Goal: Task Accomplishment & Management: Use online tool/utility

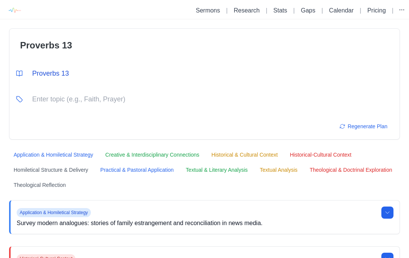
click at [213, 14] on link "Sermons" at bounding box center [208, 10] width 24 height 6
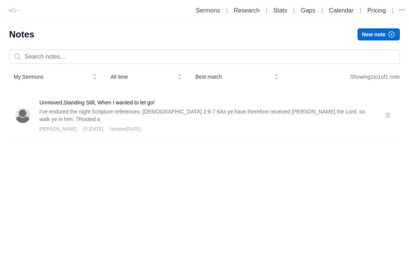
click at [243, 113] on p "I’ve endured the night Scripture references: Colossians 2:6-7 6As ye have there…" at bounding box center [207, 115] width 336 height 15
click at [207, 123] on div "Unmoved,Standing Still, When I wanted to let go! I’ve endured the night Scriptu…" at bounding box center [207, 115] width 336 height 33
click at [134, 106] on h3 "Unmoved,Standing Still, When I wanted to let go!" at bounding box center [207, 103] width 336 height 8
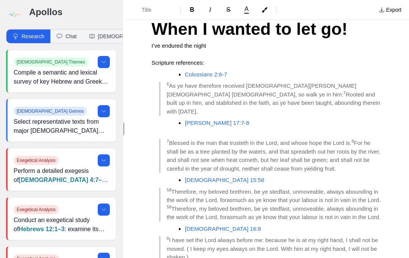
scroll to position [50, 0]
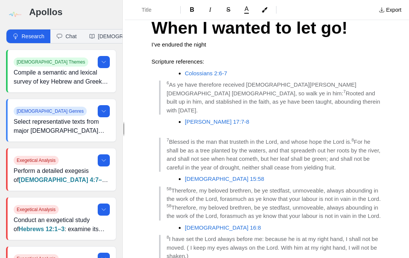
click at [103, 163] on icon at bounding box center [104, 161] width 6 height 6
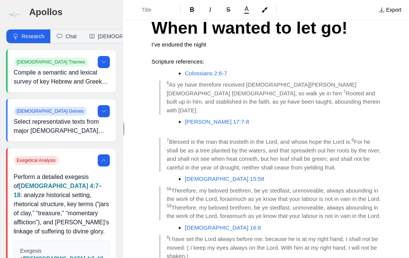
scroll to position [0, 0]
click at [375, 51] on p "Scripture references:" at bounding box center [267, 57] width 231 height 17
click at [372, 36] on h1 "Unmoved,Standing Still, When I wanted to let go!" at bounding box center [267, 14] width 231 height 51
click at [354, 9] on div "Title B I S A" at bounding box center [250, 10] width 245 height 14
click at [266, 13] on icon "button" at bounding box center [265, 10] width 6 height 6
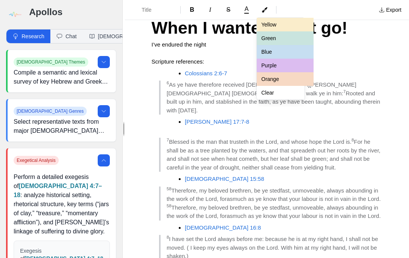
click at [307, 69] on button "Purple" at bounding box center [285, 66] width 57 height 14
click at [302, 67] on button "Purple" at bounding box center [285, 66] width 57 height 14
click at [280, 65] on button "Purple" at bounding box center [285, 66] width 57 height 14
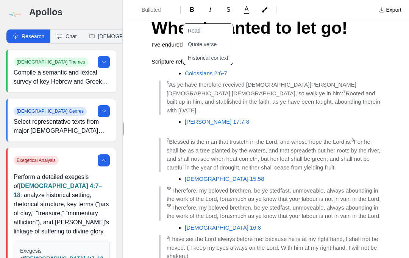
click at [357, 45] on h3 "I’ve endured the night" at bounding box center [267, 45] width 231 height 9
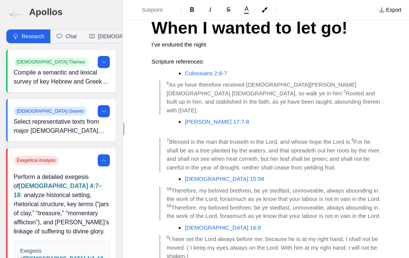
click at [403, 8] on button "Export" at bounding box center [390, 10] width 32 height 12
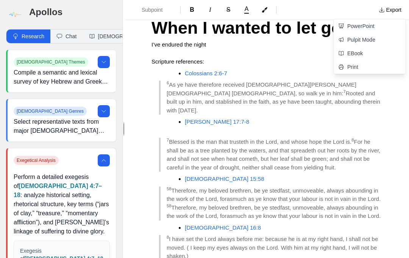
click at [377, 29] on link "PowerPoint" at bounding box center [370, 26] width 72 height 14
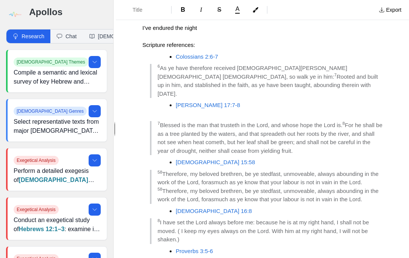
scroll to position [67, 0]
click at [206, 73] on span "Rooted and built up in him, and stablished in the faith, as ye have been taught…" at bounding box center [269, 84] width 222 height 23
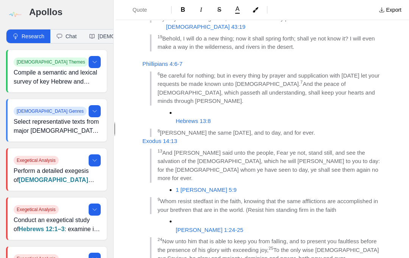
scroll to position [320, 0]
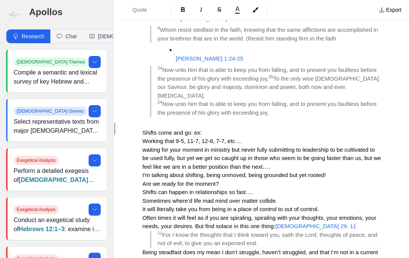
scroll to position [499, 0]
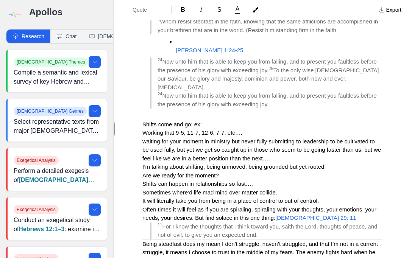
click at [404, 9] on button "Export" at bounding box center [390, 10] width 32 height 12
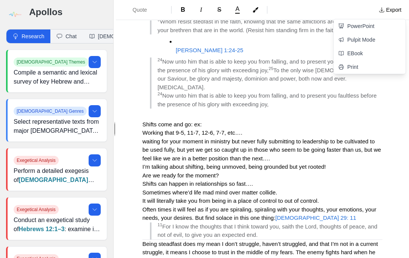
click at [381, 45] on link "Pulpit Mode" at bounding box center [370, 40] width 72 height 14
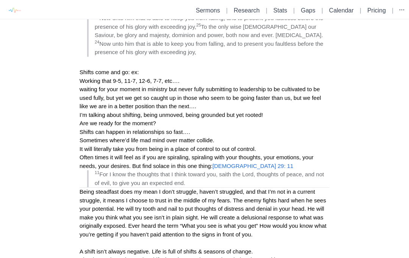
scroll to position [513, 0]
click at [139, 188] on span "Being steadfast does my mean I don’t struggle, haven’t struggled, and that I’m …" at bounding box center [204, 212] width 248 height 49
click at [133, 188] on p "Being steadfast does my mean I don’t struggle, haven’t struggled, and that I’m …" at bounding box center [205, 235] width 250 height 94
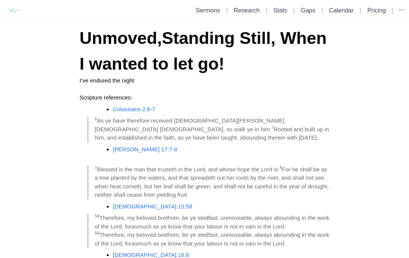
scroll to position [0, 0]
click at [406, 10] on button "button" at bounding box center [402, 10] width 11 height 11
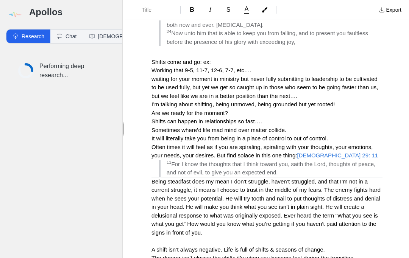
scroll to position [561, 0]
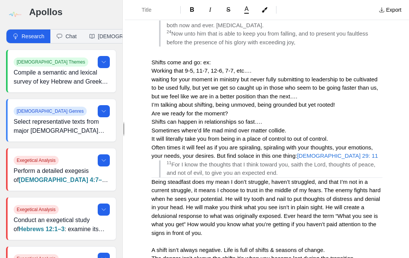
click at [204, 179] on span "Being steadfast does my mean I don’t struggle, haven’t struggled, and that I’m …" at bounding box center [267, 208] width 231 height 58
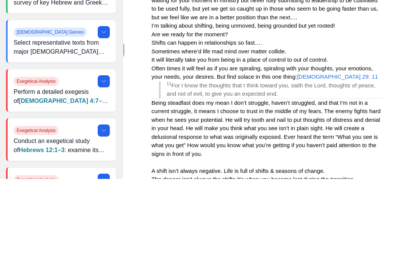
click at [206, 179] on span "Being steadfast does my mean I don’t struggle, haven’t struggled, and that I’m …" at bounding box center [267, 208] width 231 height 58
click at [275, 179] on span "Being steadfast doesn’t mean I don’t struggle, haven’t struggled, and that I’m …" at bounding box center [267, 208] width 231 height 58
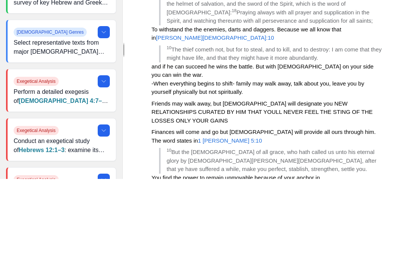
scroll to position [901, 0]
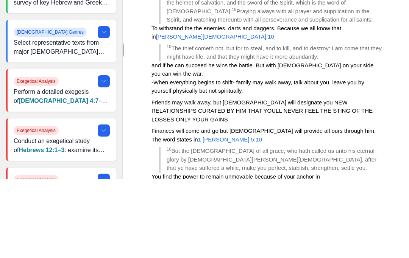
click at [169, 141] on span "and if he can succeed he wins the battle. But with [DEMOGRAPHIC_DATA] on your s…" at bounding box center [264, 148] width 224 height 15
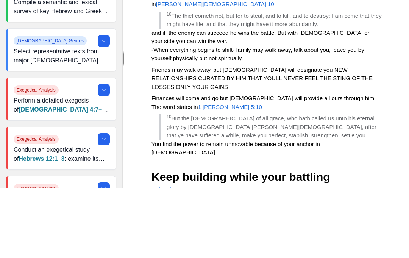
scroll to position [943, 0]
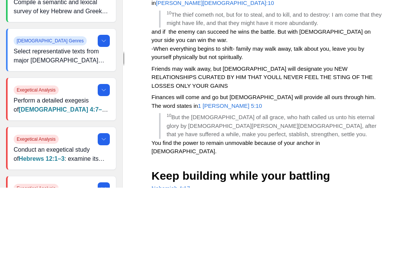
click at [382, 135] on p "Friends may walk away, but [DEMOGRAPHIC_DATA] will designate you NEW RELATIONSH…" at bounding box center [267, 148] width 231 height 26
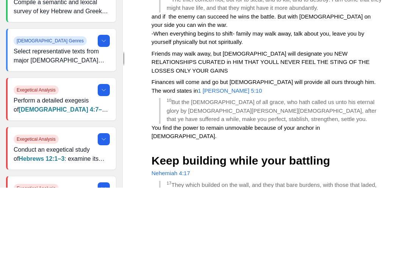
scroll to position [967, 0]
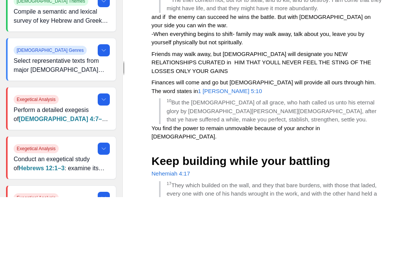
click at [222, 140] on span "Finances will come and go but [DEMOGRAPHIC_DATA] will provide all ours through …" at bounding box center [265, 147] width 226 height 15
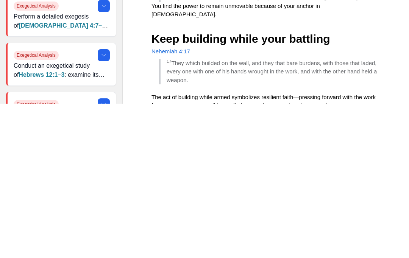
scroll to position [27, 0]
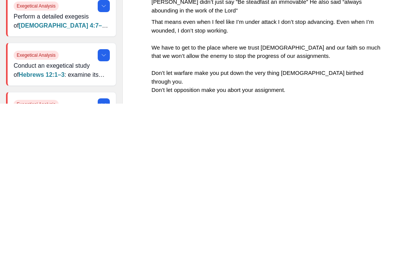
scroll to position [1138, 0]
